Goal: Task Accomplishment & Management: Manage account settings

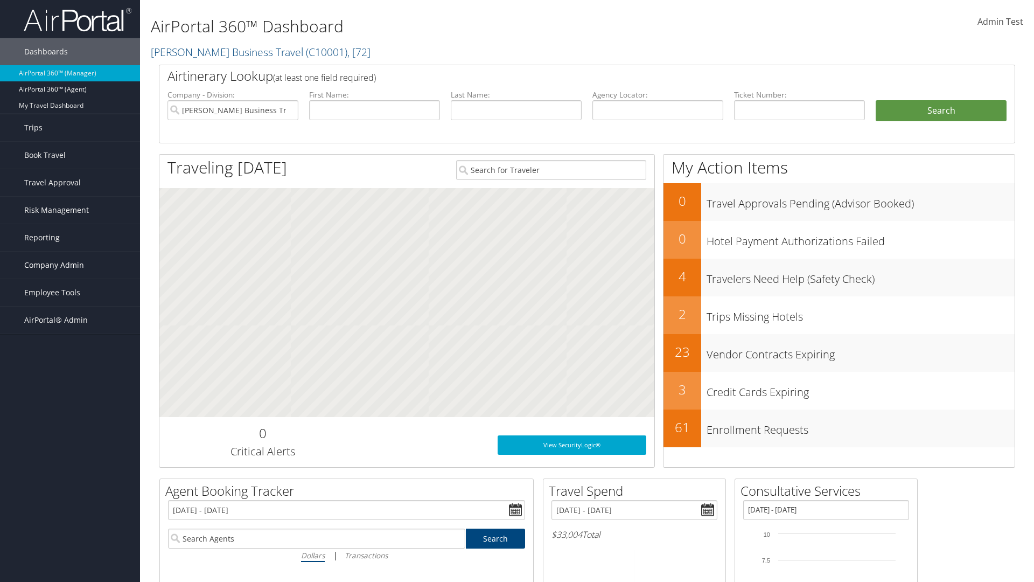
click at [70, 265] on span "Company Admin" at bounding box center [54, 265] width 60 height 27
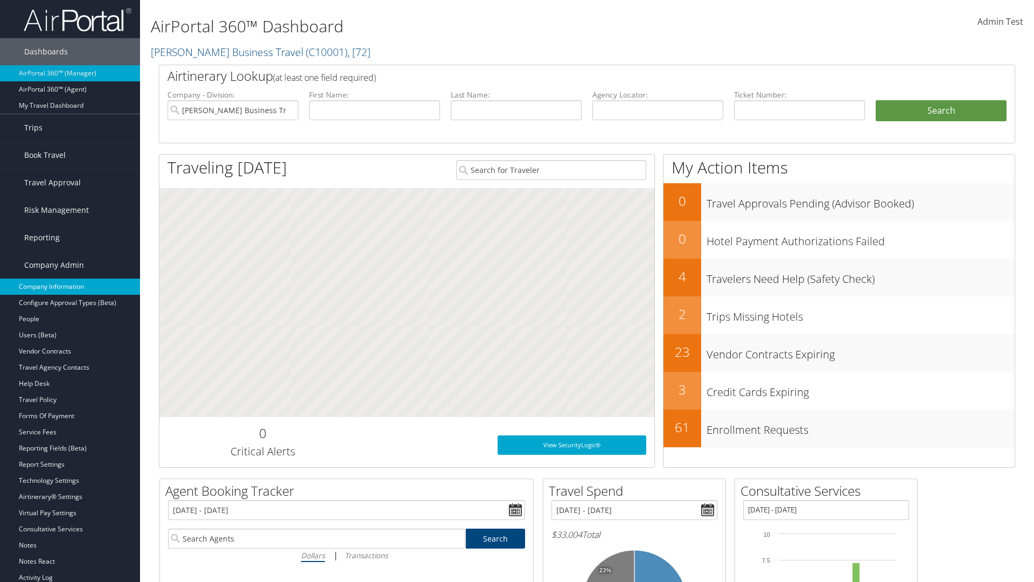
click at [70, 287] on link "Company Information" at bounding box center [70, 286] width 140 height 16
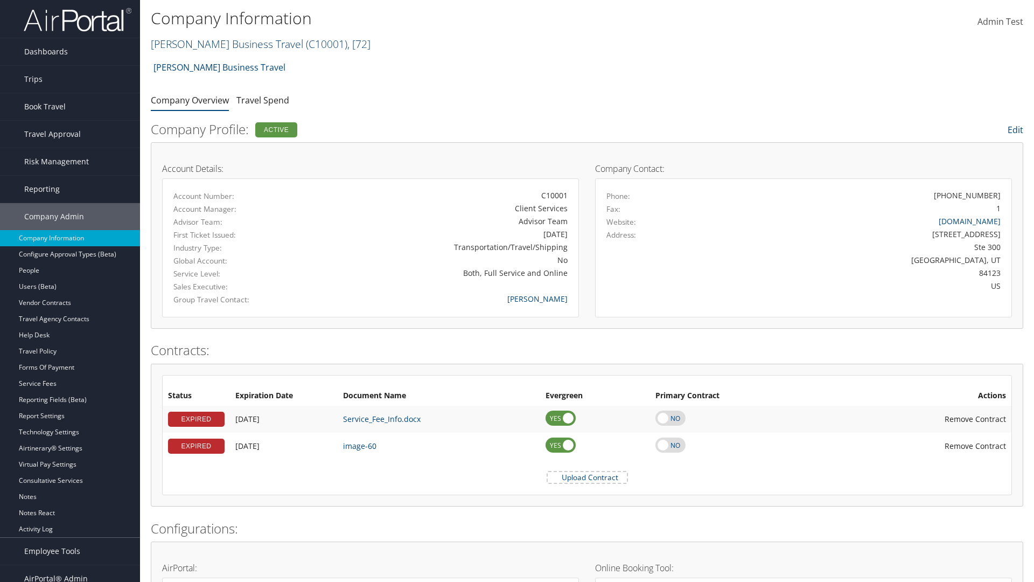
click at [222, 44] on link "[PERSON_NAME] Business Travel ( C10001 ) , [ 72 ]" at bounding box center [261, 44] width 220 height 15
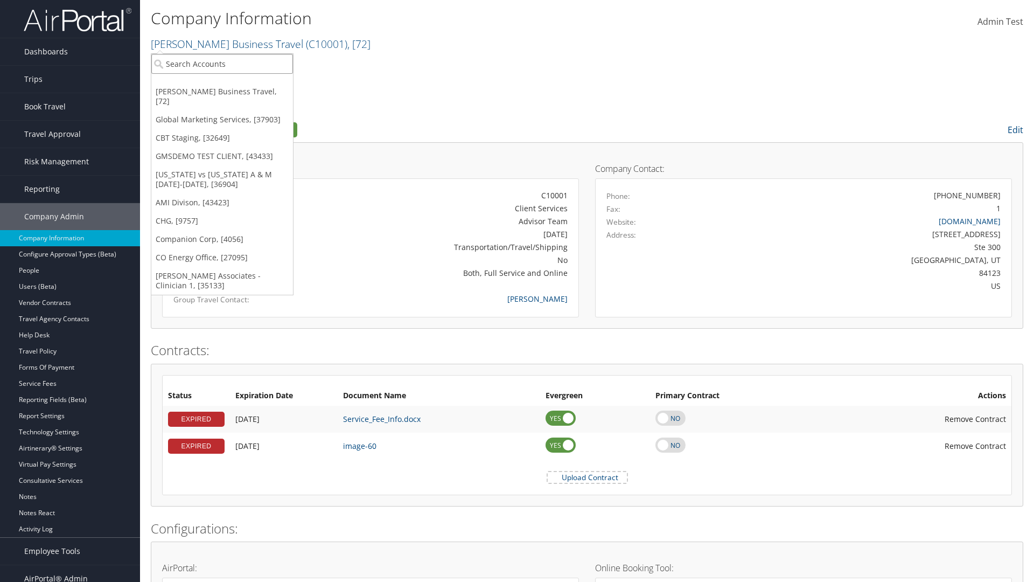
click at [222, 64] on input "search" at bounding box center [222, 64] width 142 height 20
type input "Co Energy Office"
click at [222, 83] on div "CO Energy Office (CO1003), [27095]" at bounding box center [221, 84] width 153 height 10
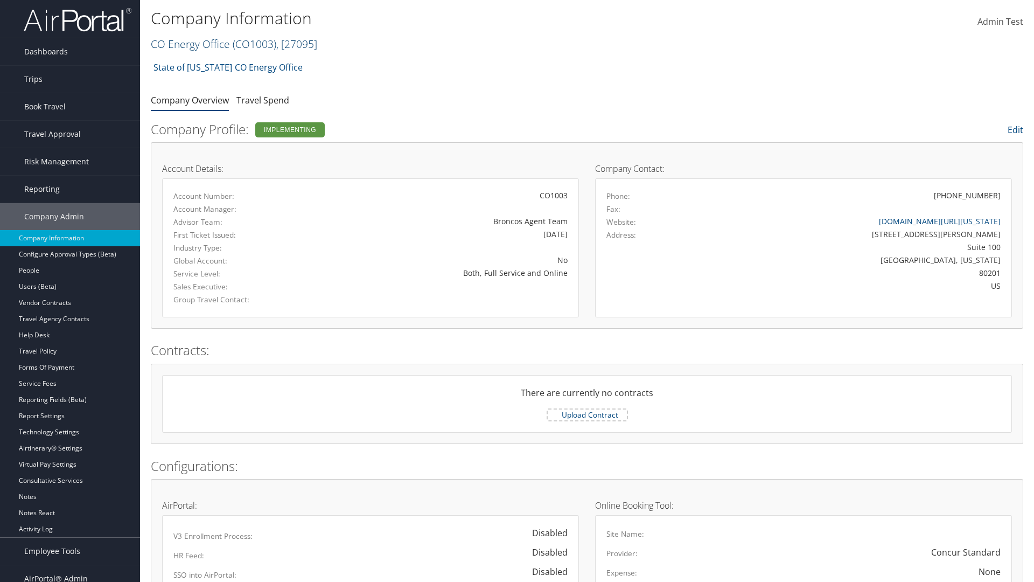
click at [190, 44] on link "CO Energy Office ( CO1003 ) , [ 27095 ]" at bounding box center [234, 44] width 166 height 15
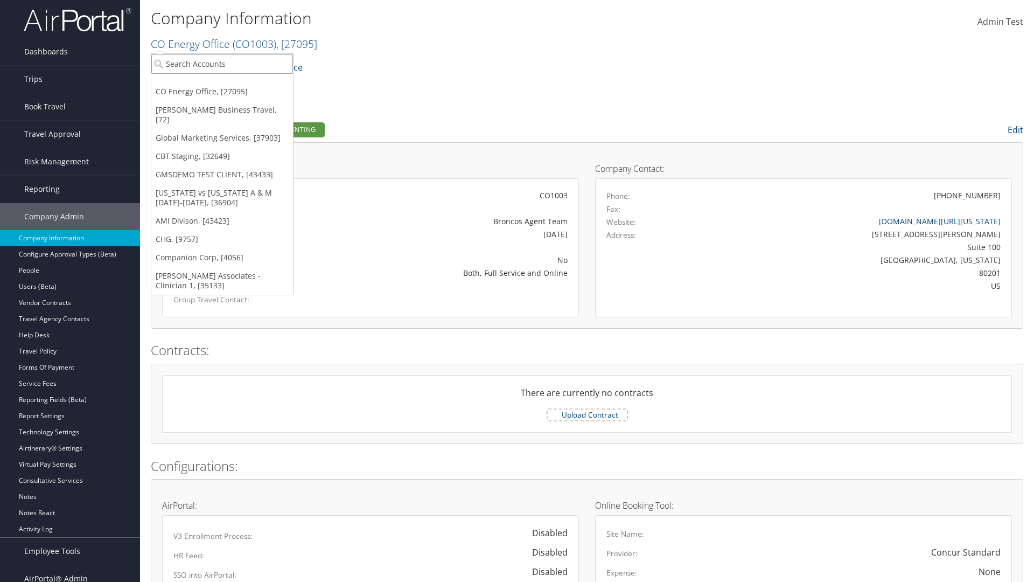
click at [222, 64] on input "search" at bounding box center [222, 64] width 142 height 20
type input "Companion Corp"
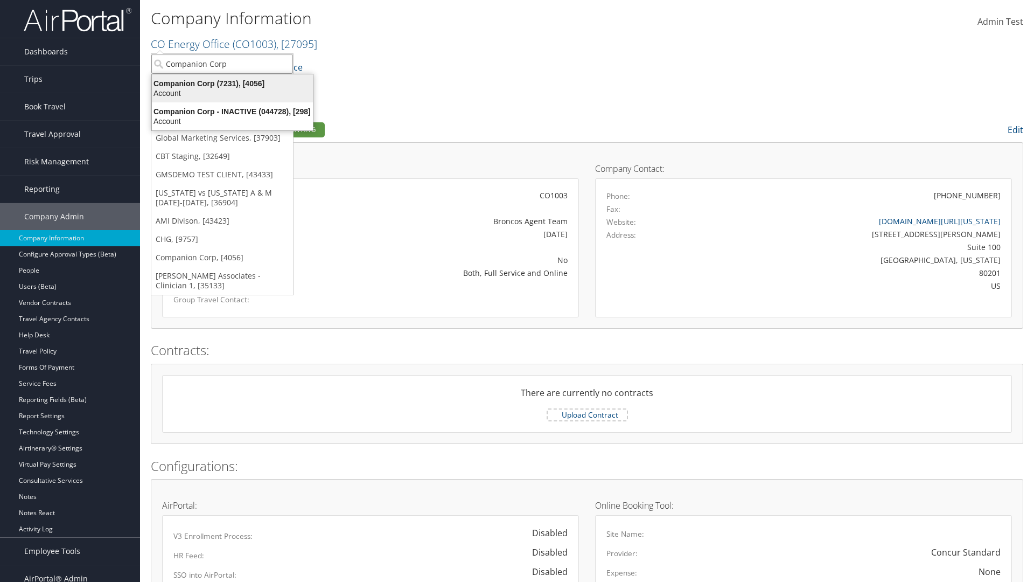
click at [232, 83] on div "Companion Corp (7231), [4056]" at bounding box center [232, 84] width 174 height 10
